Goal: Find specific page/section: Find specific page/section

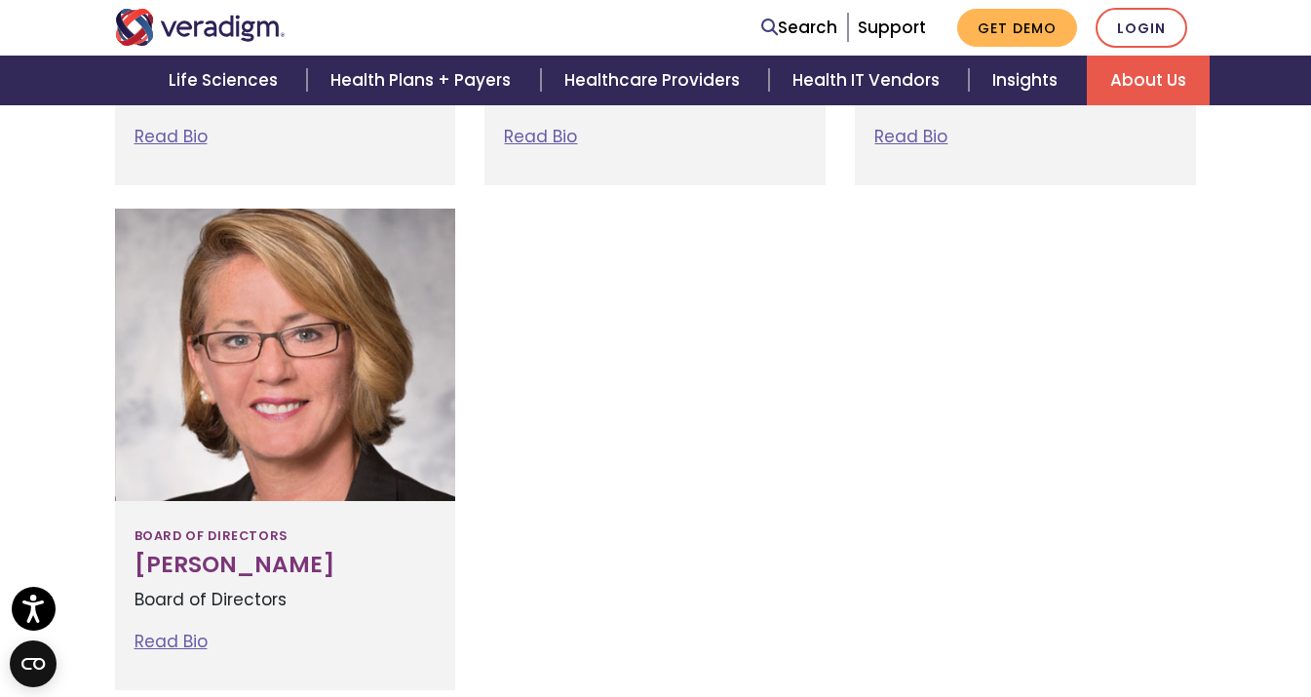
scroll to position [2666, 0]
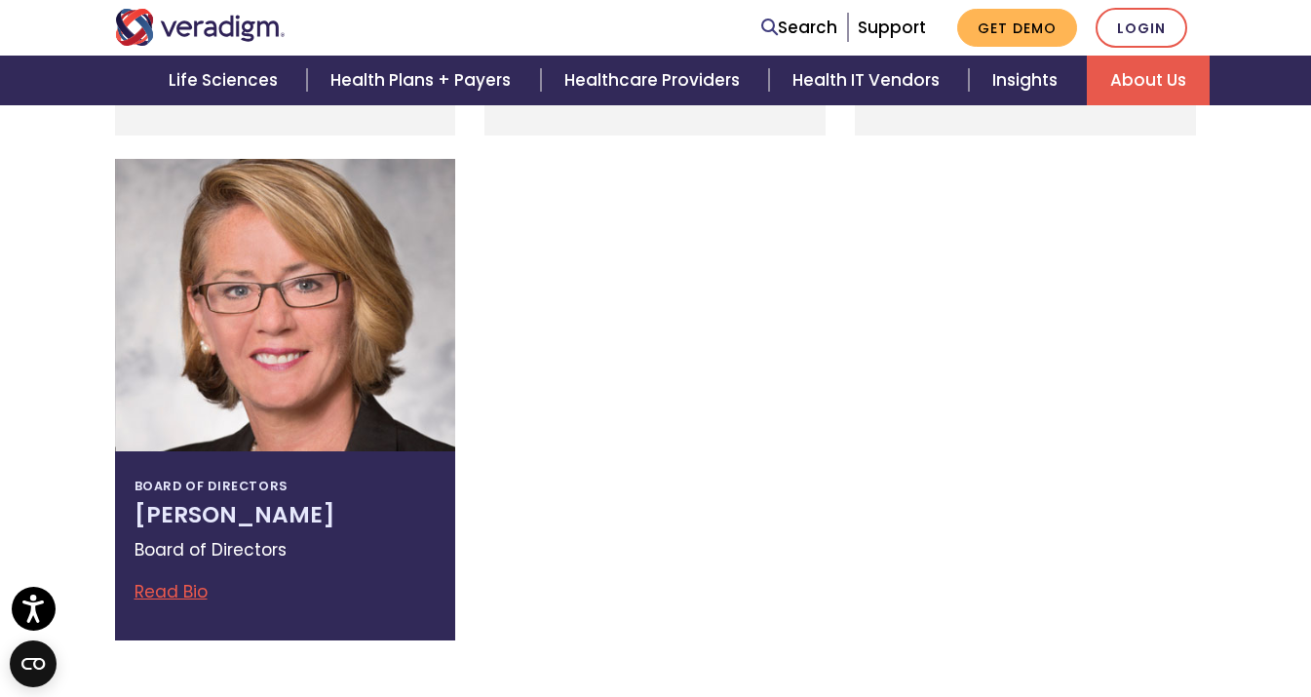
click at [196, 590] on link "Read Bio" at bounding box center [170, 591] width 73 height 23
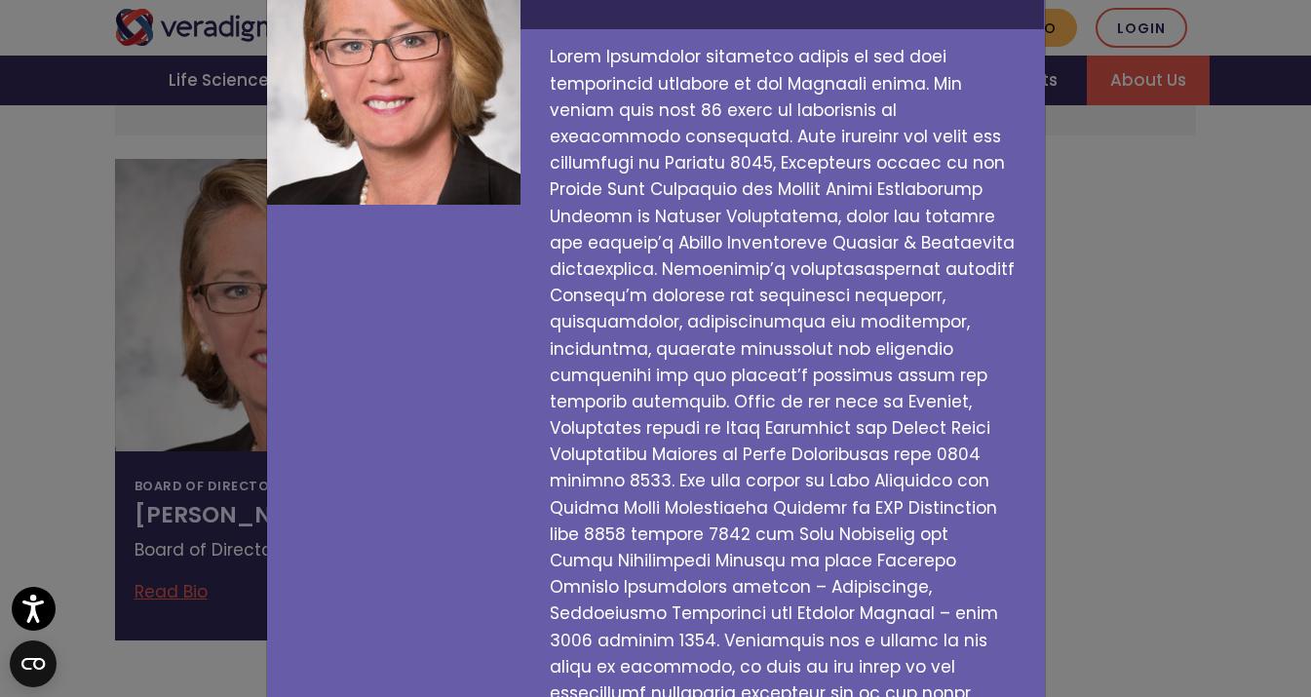
scroll to position [0, 0]
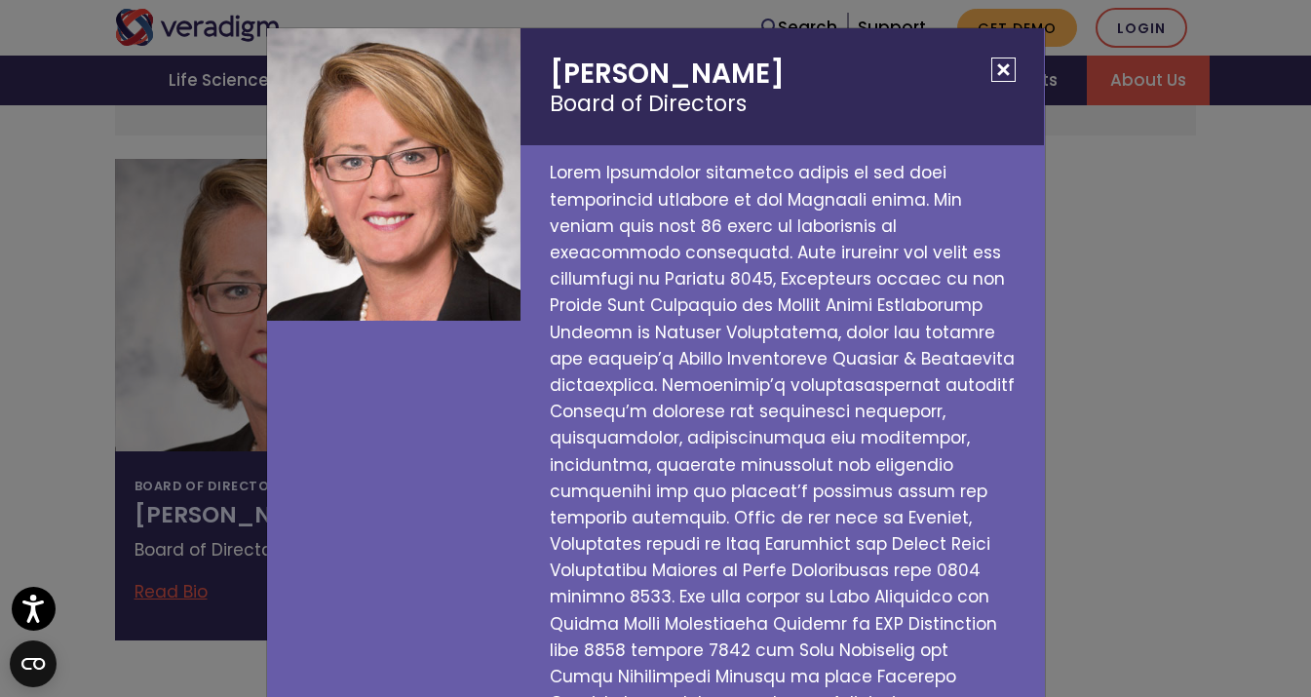
click at [1003, 67] on button "Close" at bounding box center [1003, 70] width 24 height 24
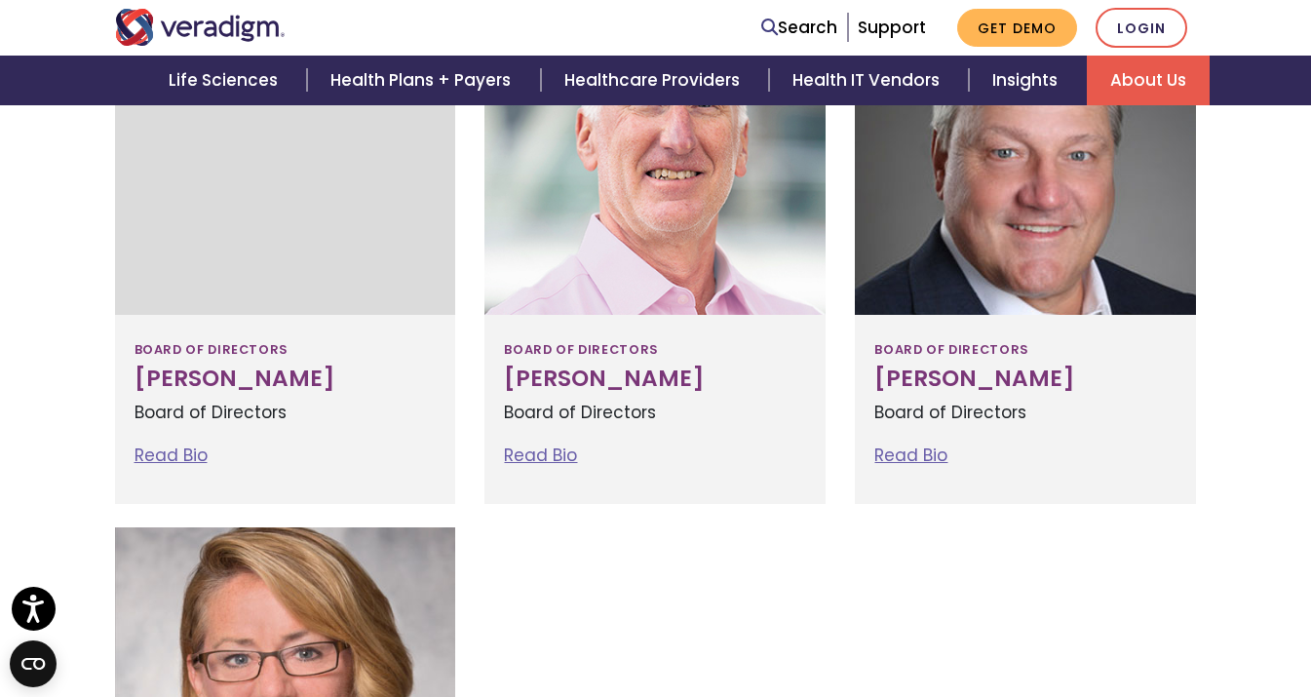
scroll to position [2265, 0]
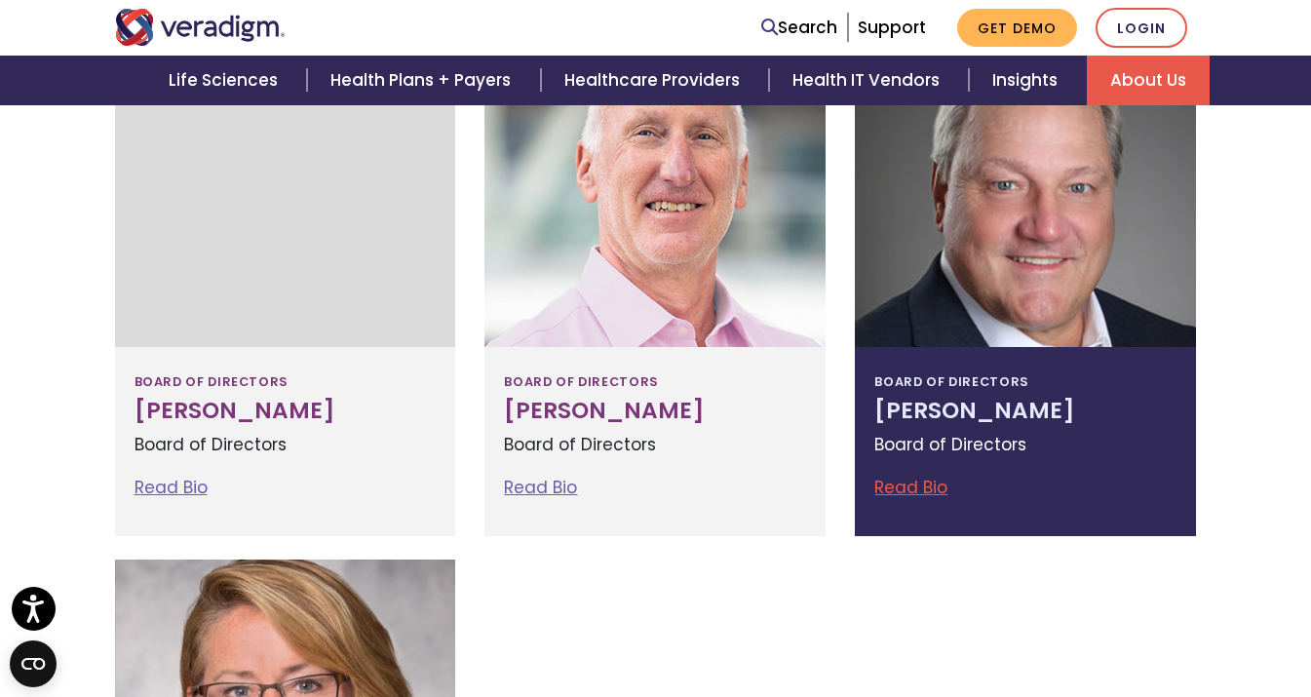
click at [905, 483] on link "Read Bio" at bounding box center [910, 487] width 73 height 23
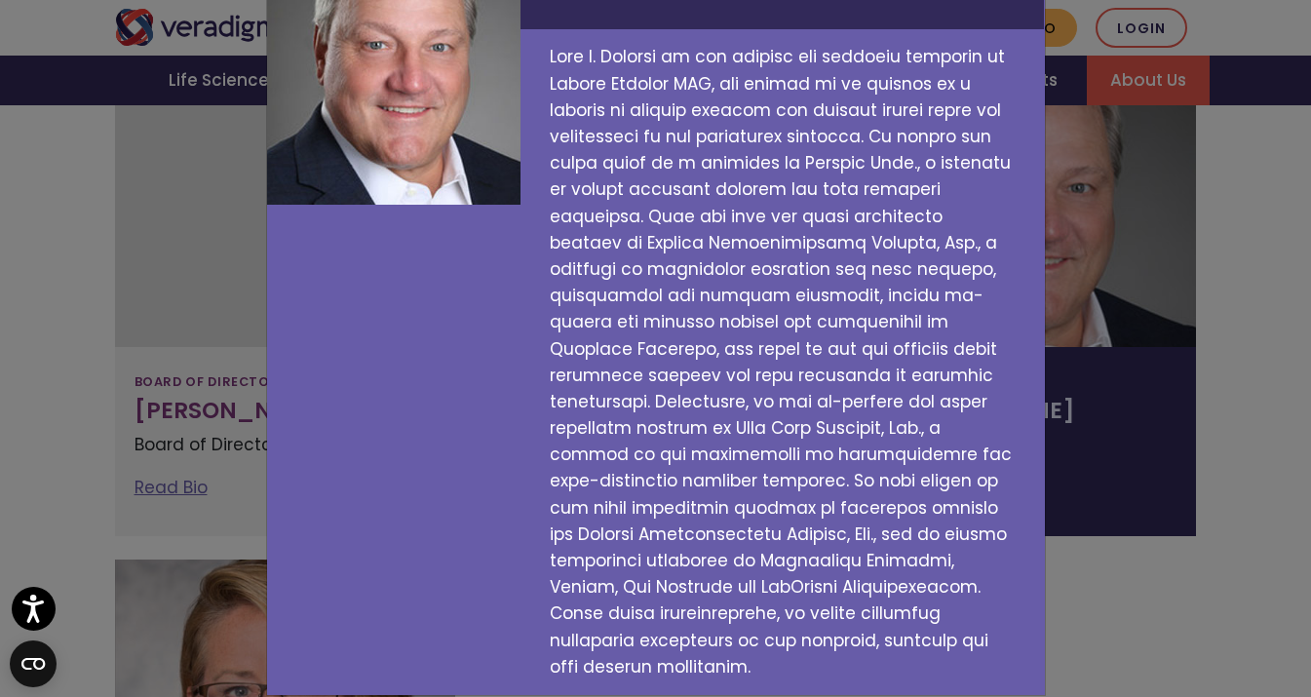
scroll to position [0, 0]
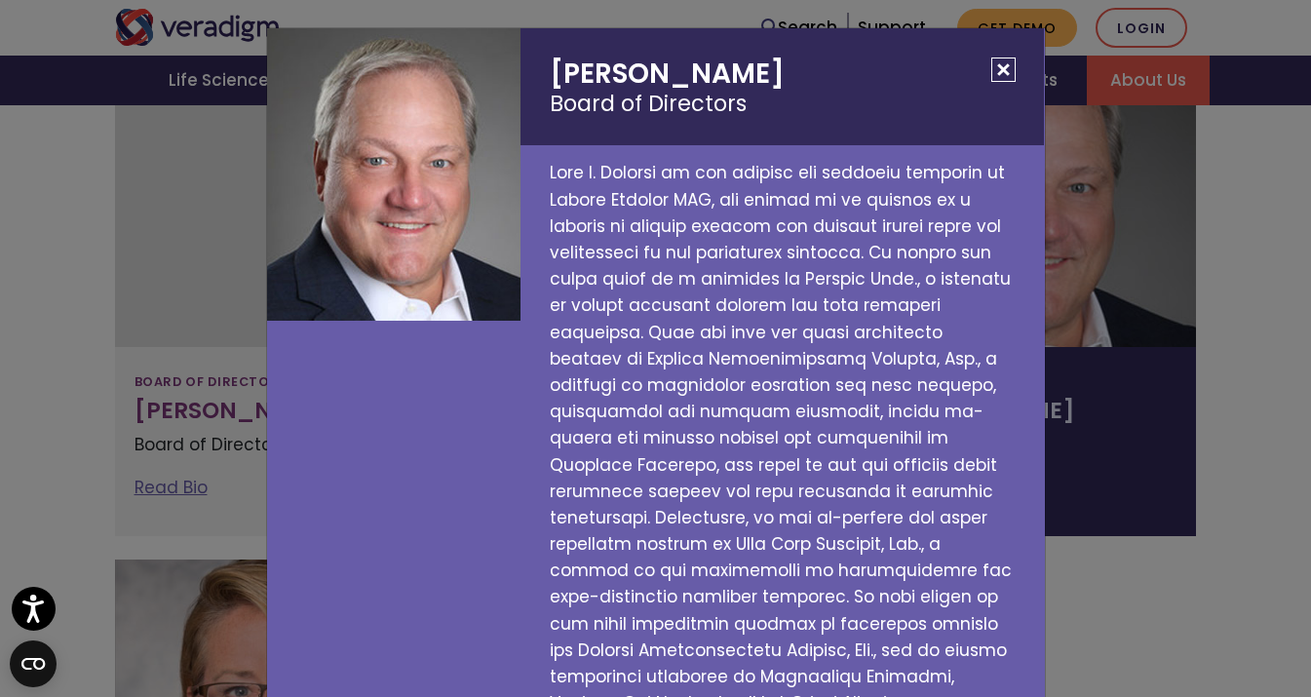
click at [1003, 70] on button "Close" at bounding box center [1003, 70] width 24 height 24
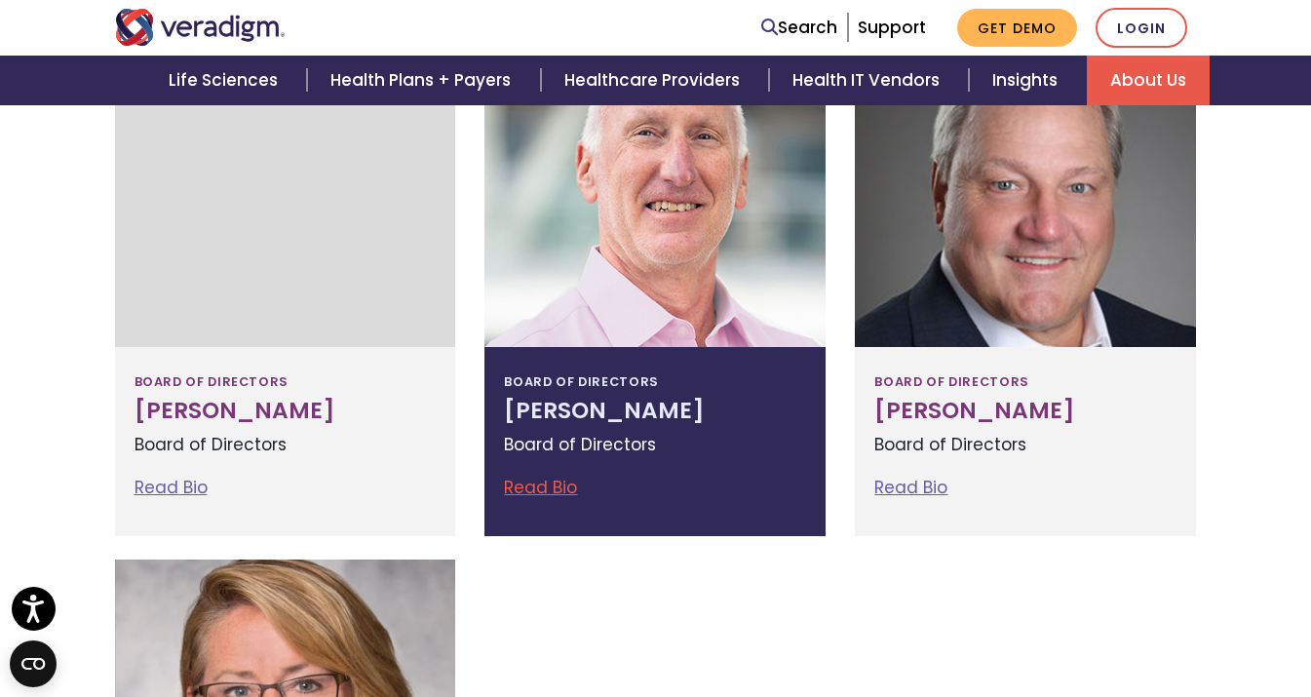
click at [547, 487] on link "Read Bio" at bounding box center [540, 487] width 73 height 23
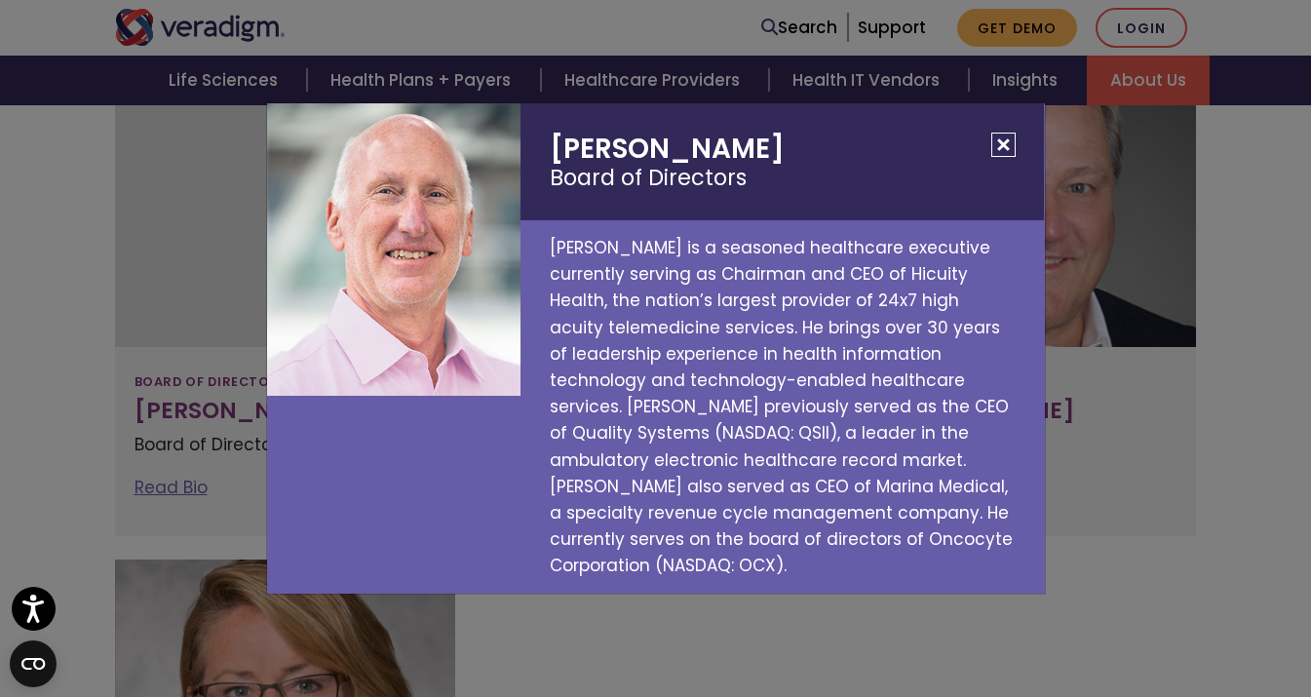
click at [1003, 145] on button "Close" at bounding box center [1003, 145] width 24 height 24
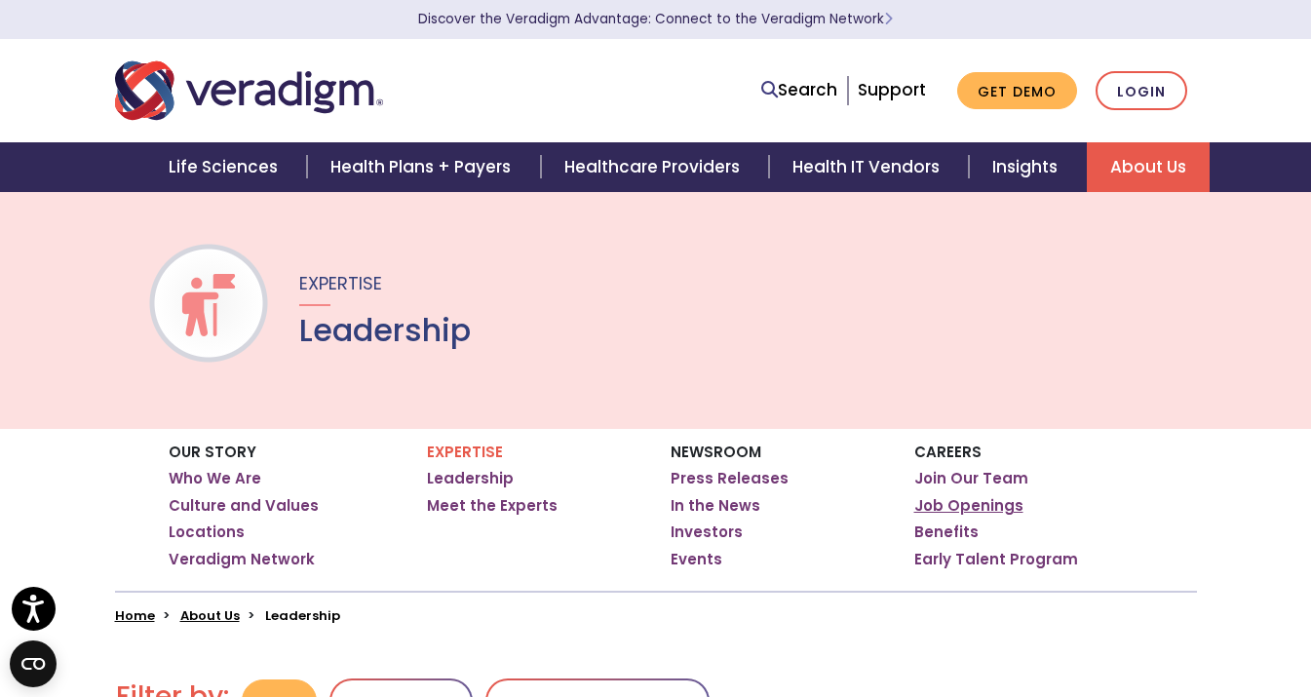
click at [950, 502] on link "Job Openings" at bounding box center [968, 505] width 109 height 19
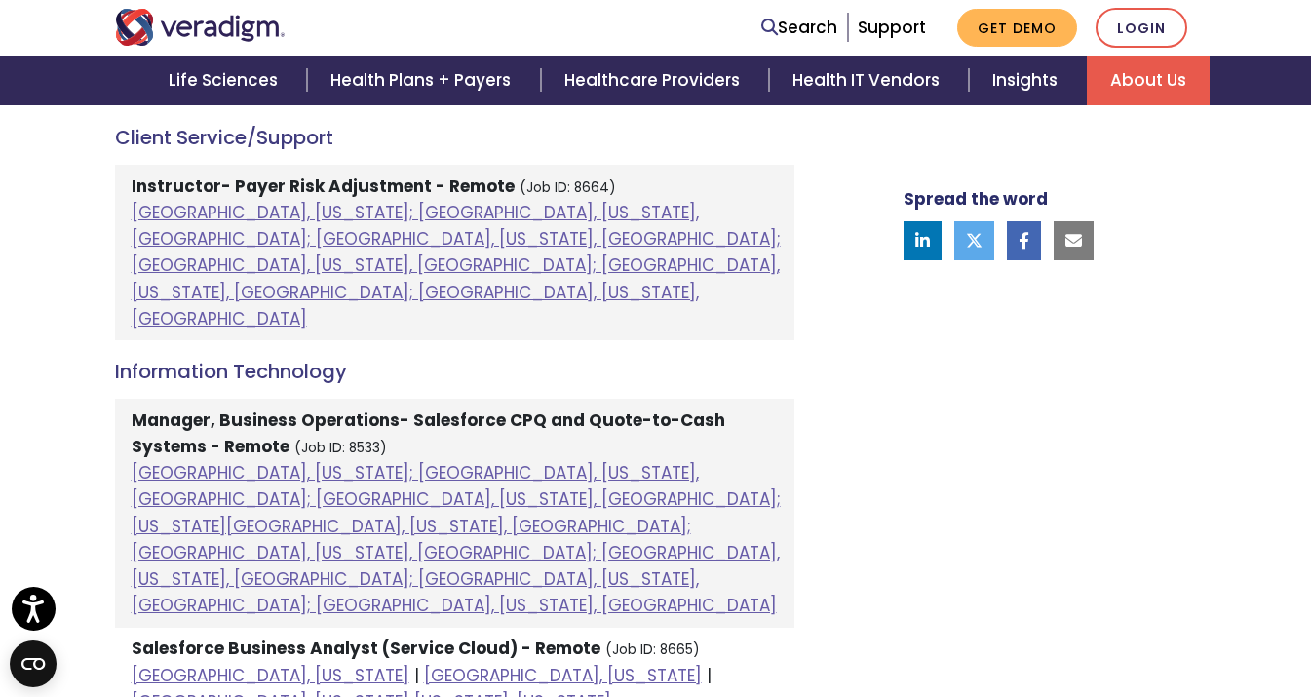
scroll to position [1151, 0]
